Goal: Find specific page/section: Find specific page/section

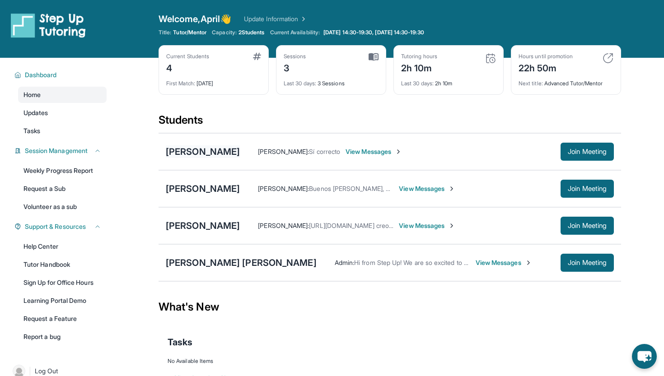
click at [233, 149] on div "[PERSON_NAME]" at bounding box center [203, 151] width 74 height 13
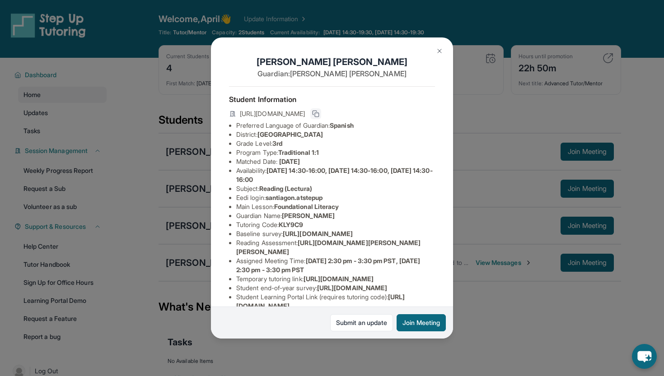
click at [319, 113] on icon at bounding box center [315, 113] width 7 height 7
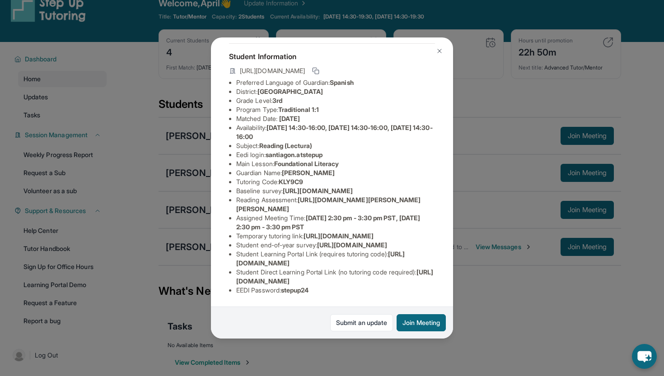
scroll to position [18, 0]
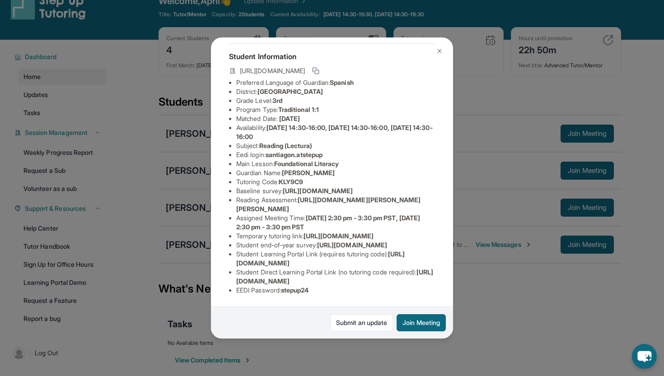
drag, startPoint x: 235, startPoint y: 281, endPoint x: 432, endPoint y: 282, distance: 197.3
click at [432, 282] on ul "Preferred Language of Guardian: Spanish District: Riverside Unified School Dist…" at bounding box center [332, 186] width 206 height 217
copy span "[URL][DOMAIN_NAME]"
click at [431, 177] on li "Tutoring Code : KLY9C9" at bounding box center [335, 181] width 199 height 9
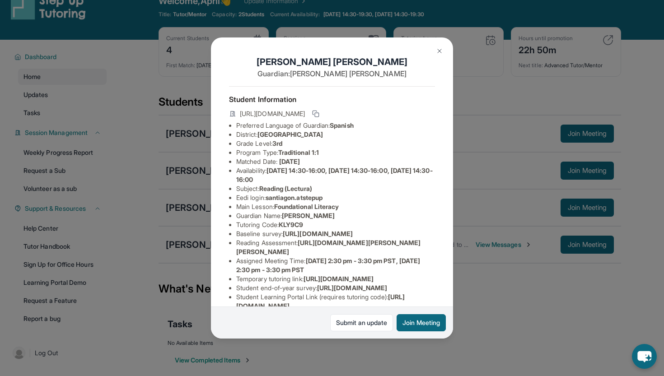
scroll to position [0, 14]
click at [434, 56] on button at bounding box center [439, 51] width 18 height 18
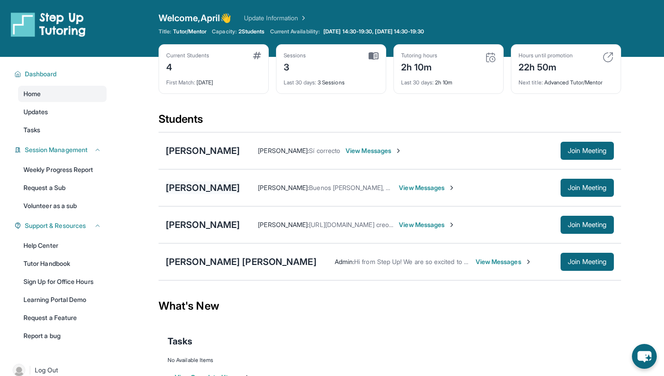
scroll to position [0, 0]
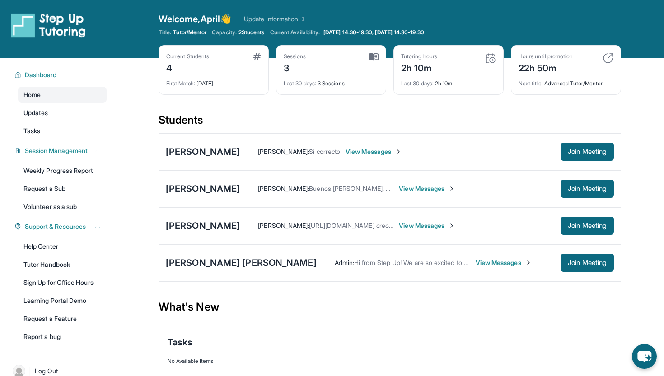
click at [612, 57] on img at bounding box center [607, 58] width 11 height 11
click at [607, 59] on img at bounding box center [607, 58] width 11 height 11
click at [610, 58] on img at bounding box center [607, 58] width 11 height 11
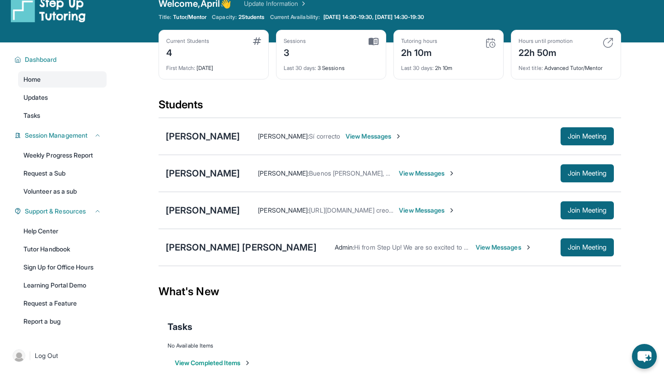
scroll to position [21, 0]
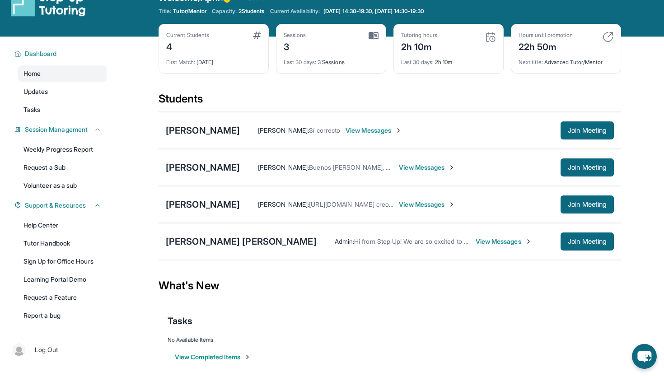
click at [528, 48] on div "22h 50m" at bounding box center [545, 46] width 54 height 14
